Goal: Share content

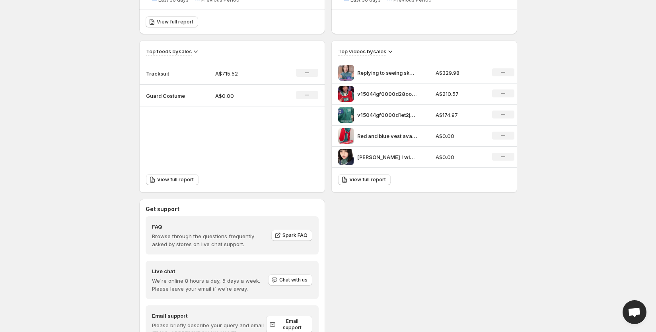
scroll to position [237, 0]
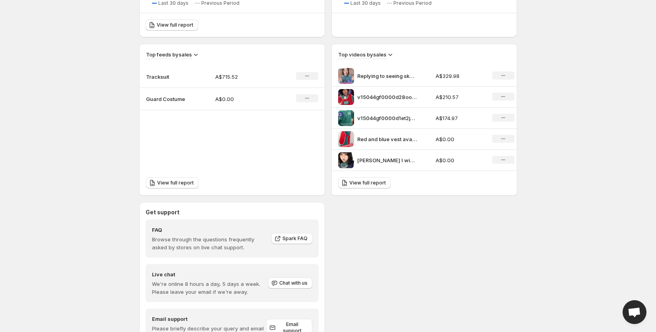
click at [161, 76] on p "Tracksuit" at bounding box center [166, 77] width 40 height 8
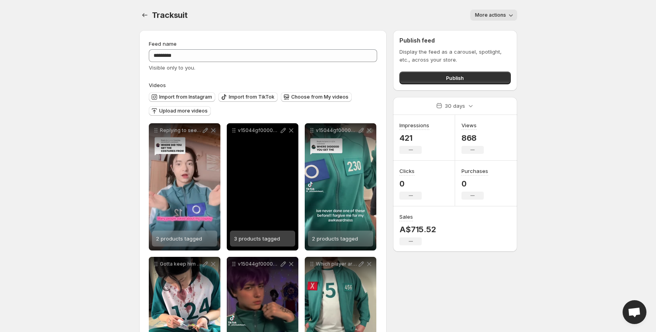
scroll to position [2, 0]
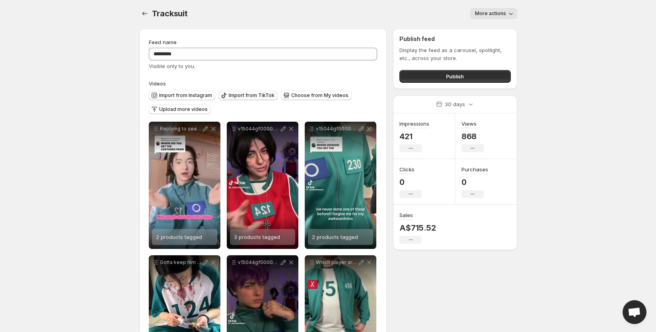
click at [260, 96] on span "Import from TikTok" at bounding box center [252, 95] width 46 height 6
click at [169, 95] on span "Import from Instagram" at bounding box center [185, 95] width 53 height 6
click at [204, 91] on button "Import from Instagram" at bounding box center [182, 96] width 66 height 10
click at [241, 92] on span "Import from TikTok" at bounding box center [252, 95] width 46 height 6
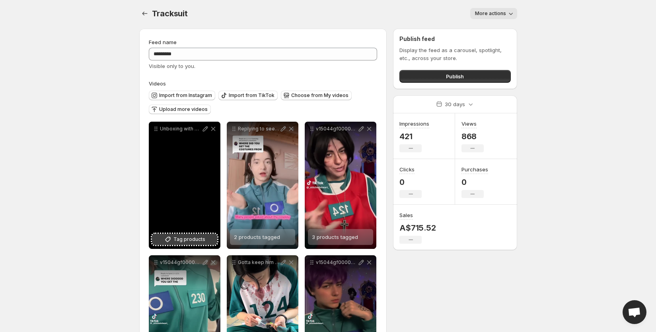
click at [184, 240] on span "Tag products" at bounding box center [189, 239] width 32 height 8
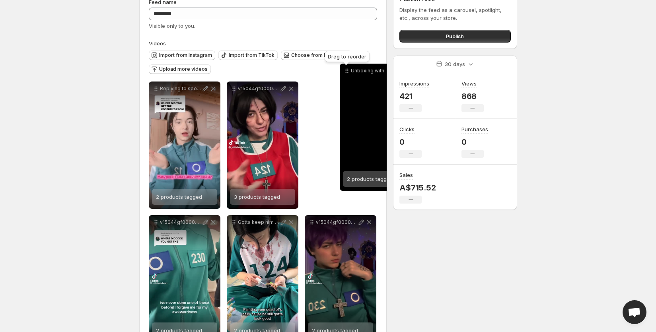
scroll to position [38, 0]
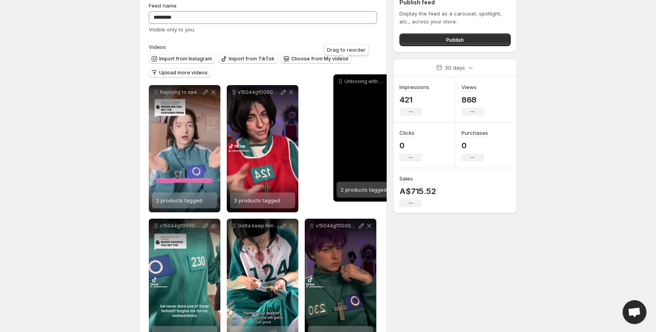
drag, startPoint x: 155, startPoint y: 59, endPoint x: 338, endPoint y: 91, distance: 186.0
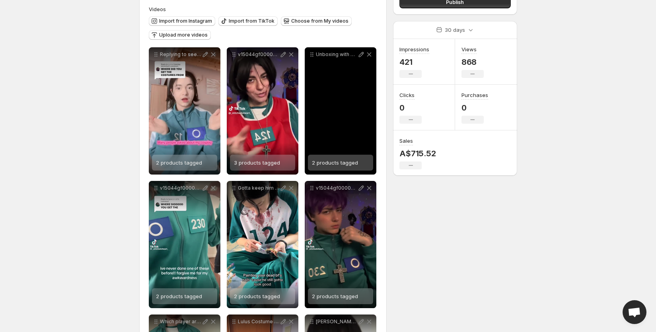
scroll to position [79, 0]
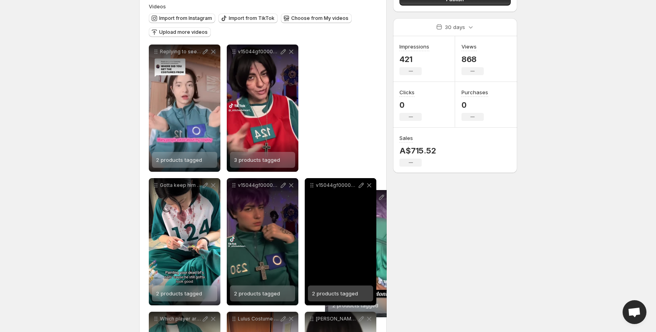
drag, startPoint x: 310, startPoint y: 51, endPoint x: 330, endPoint y: 196, distance: 146.9
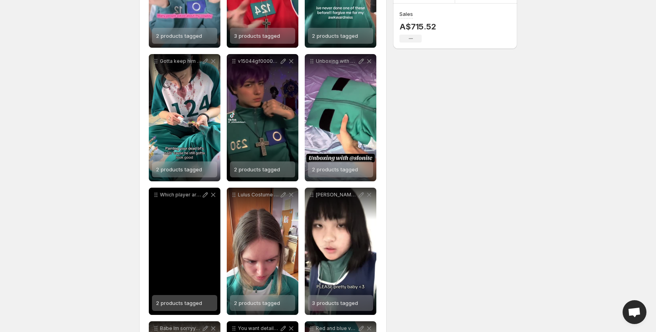
scroll to position [195, 0]
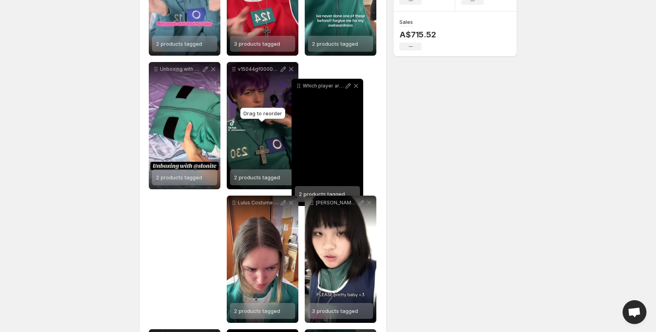
drag, startPoint x: 155, startPoint y: 202, endPoint x: 298, endPoint y: 85, distance: 184.5
click at [298, 85] on icon at bounding box center [299, 86] width 8 height 8
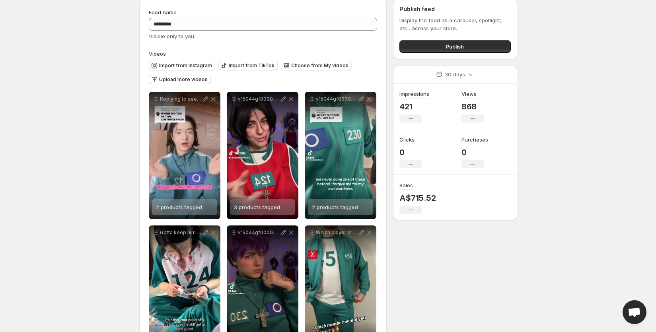
scroll to position [0, 0]
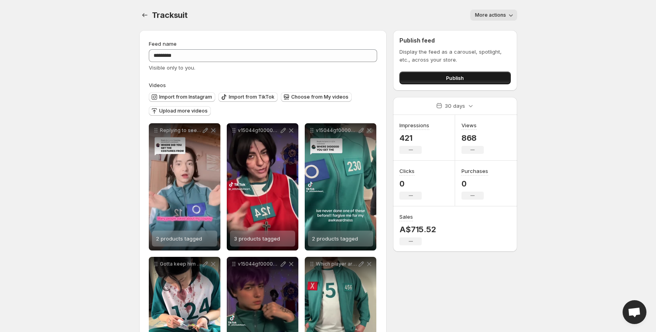
click at [414, 78] on button "Publish" at bounding box center [454, 78] width 111 height 13
click at [451, 79] on span "Publish" at bounding box center [455, 78] width 18 height 8
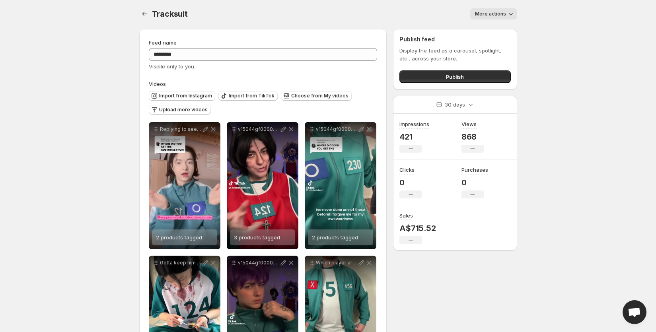
scroll to position [2, 0]
